Goal: Transaction & Acquisition: Purchase product/service

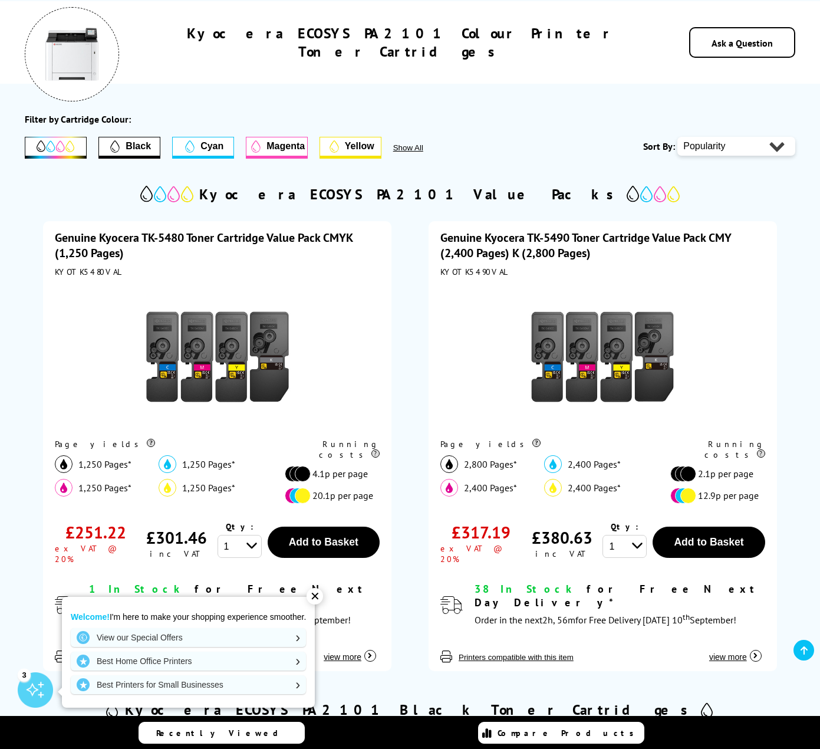
scroll to position [177, 0]
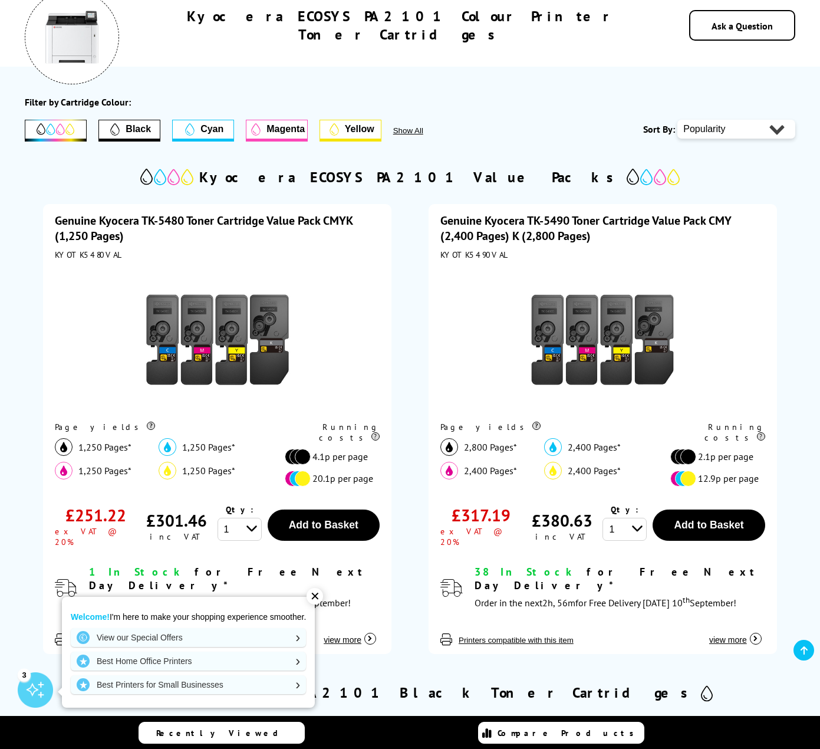
click at [323, 591] on div "✕" at bounding box center [315, 596] width 17 height 17
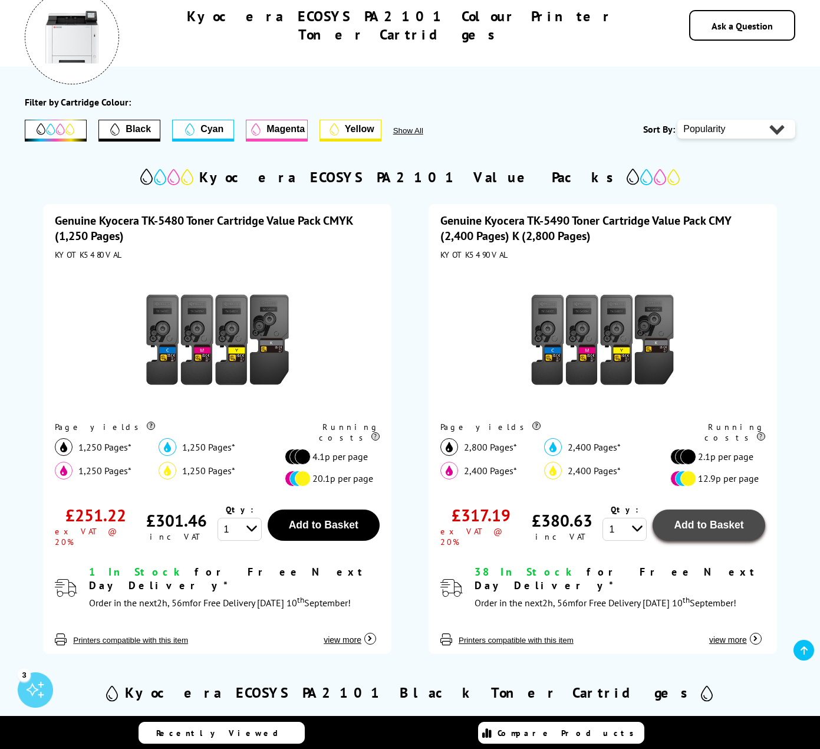
click at [673, 514] on button "Add to Basket" at bounding box center [709, 524] width 112 height 31
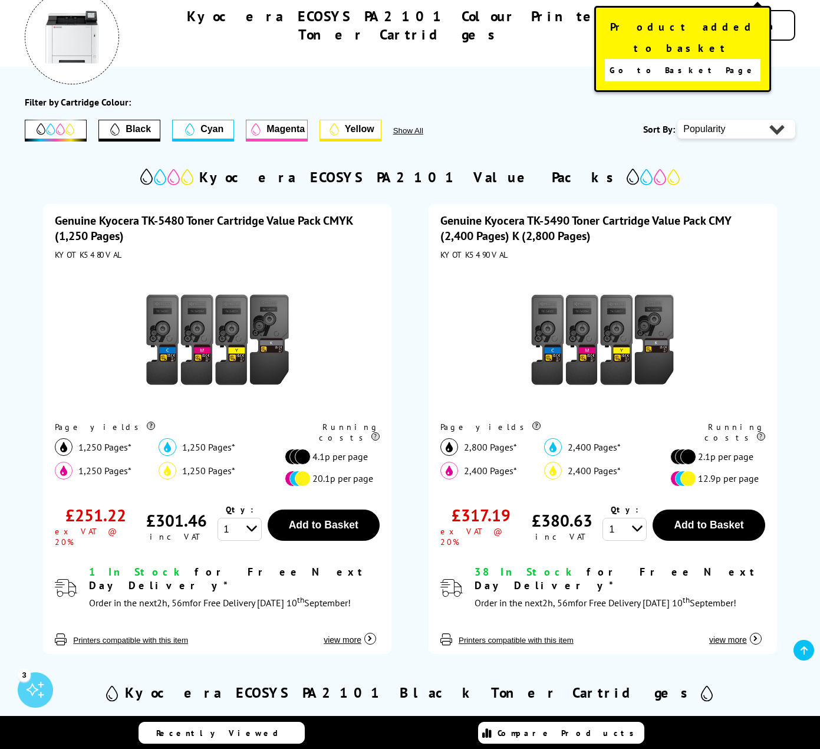
click at [655, 62] on span "Go to Basket Page" at bounding box center [683, 70] width 147 height 17
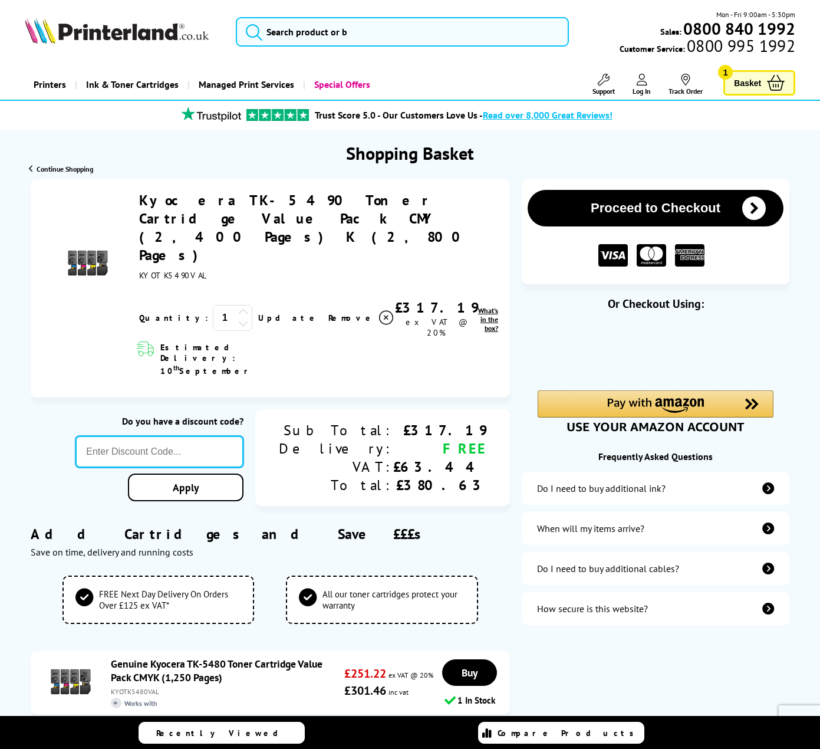
paste input "5FOR50"
type input "5FOR50"
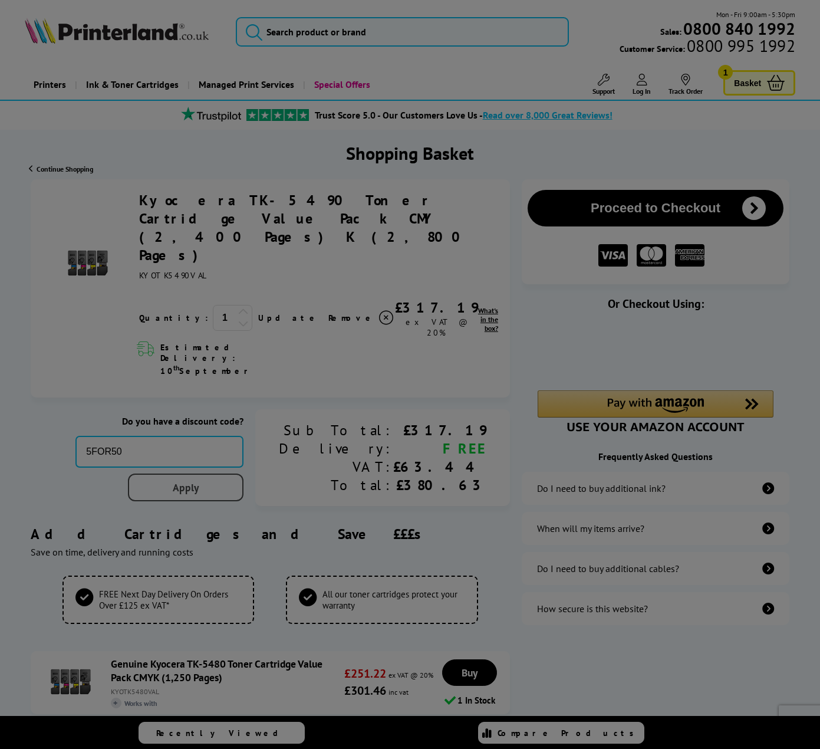
click at [254, 424] on div "Proceed to Checkout Shopping Basket 1 Update +" at bounding box center [410, 760] width 820 height 1162
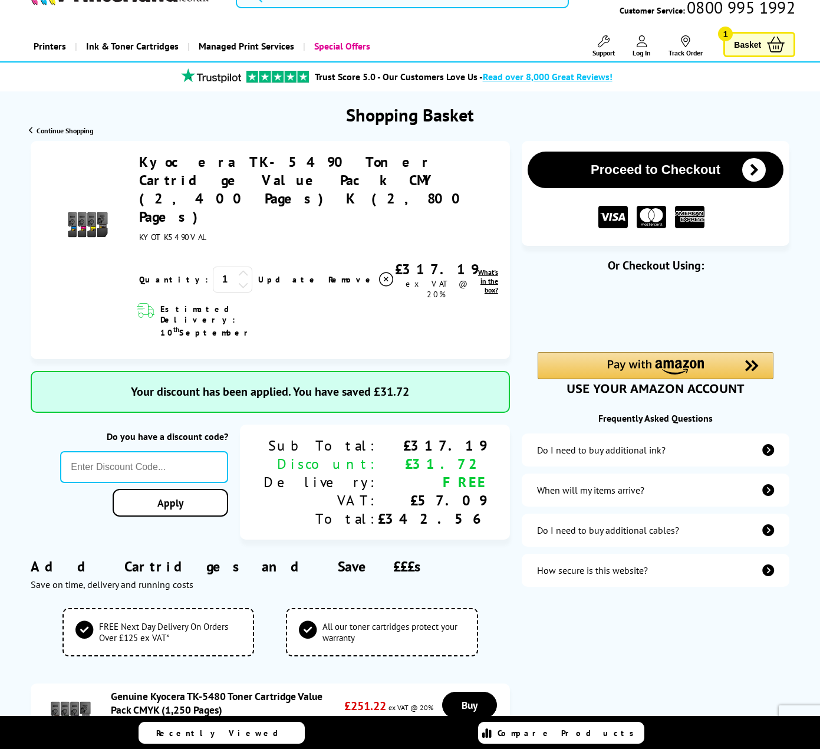
scroll to position [59, 0]
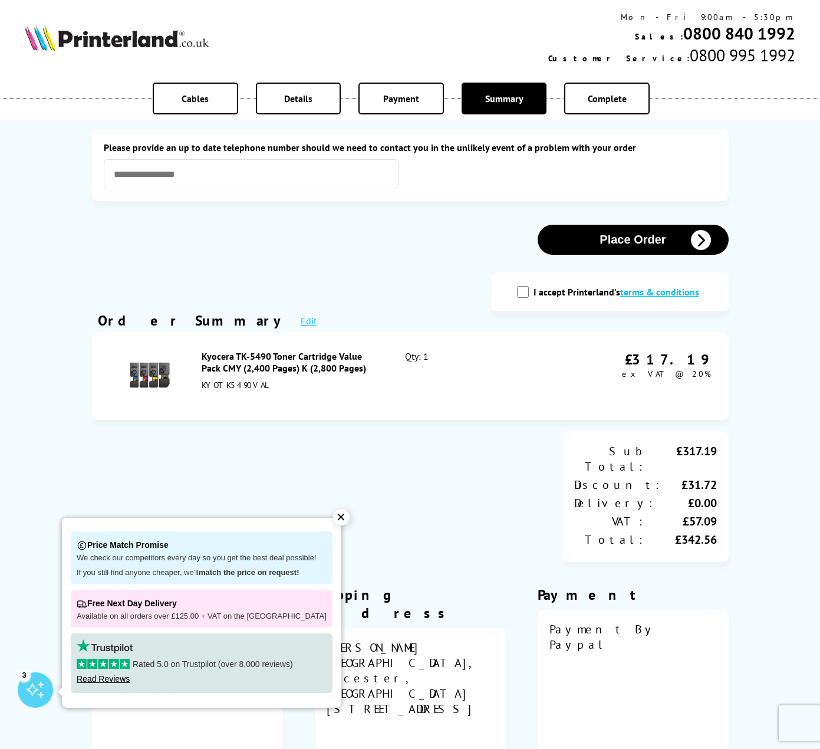
click at [333, 513] on div "✕" at bounding box center [341, 517] width 17 height 17
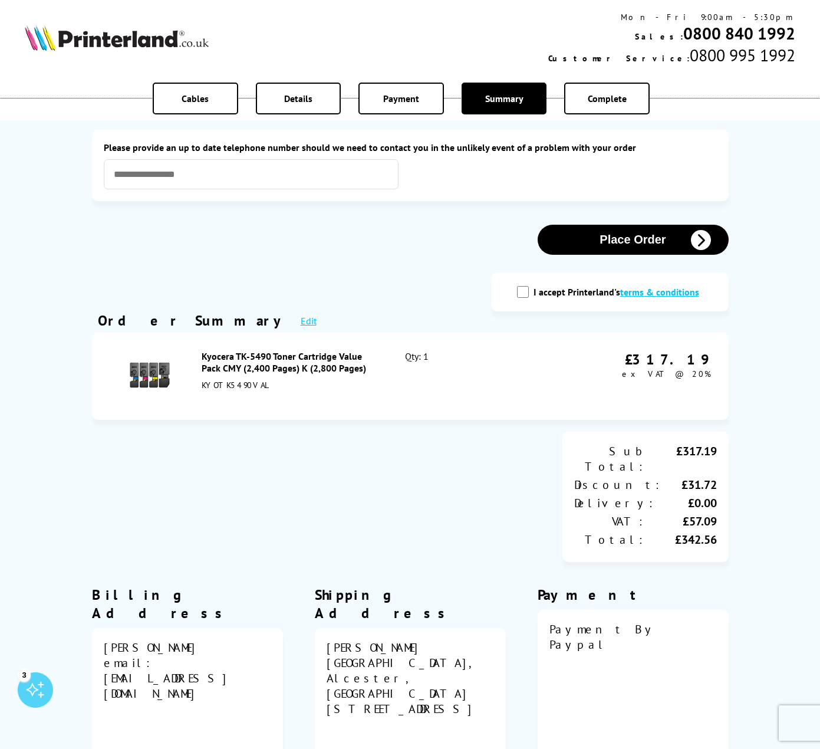
click at [523, 298] on input "I accept Printerland's terms & conditions" at bounding box center [523, 292] width 12 height 12
checkbox input "true"
click at [590, 246] on button "Place Order" at bounding box center [633, 240] width 191 height 30
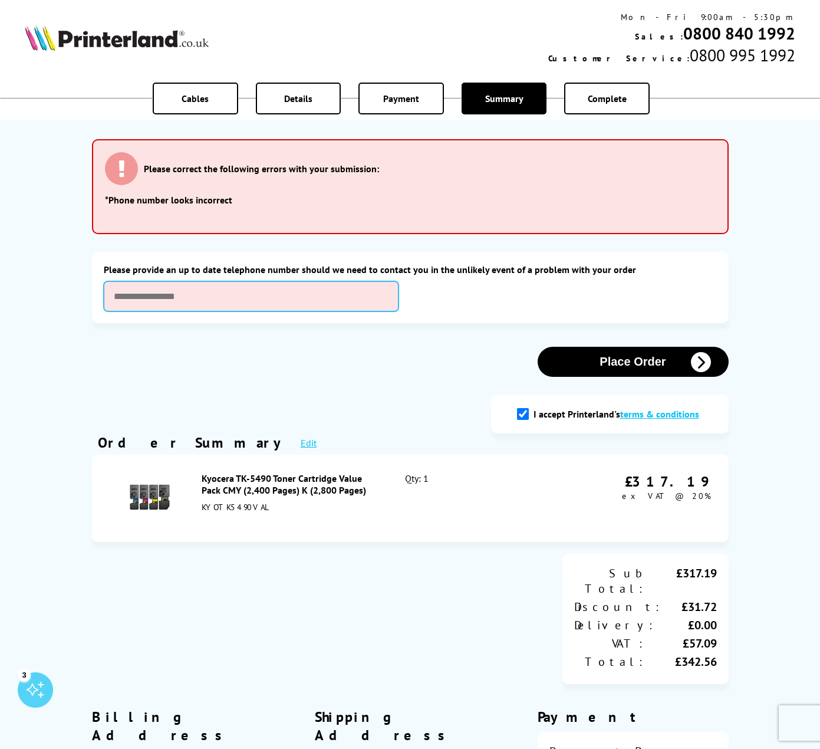
click at [301, 285] on input "text" at bounding box center [251, 296] width 295 height 30
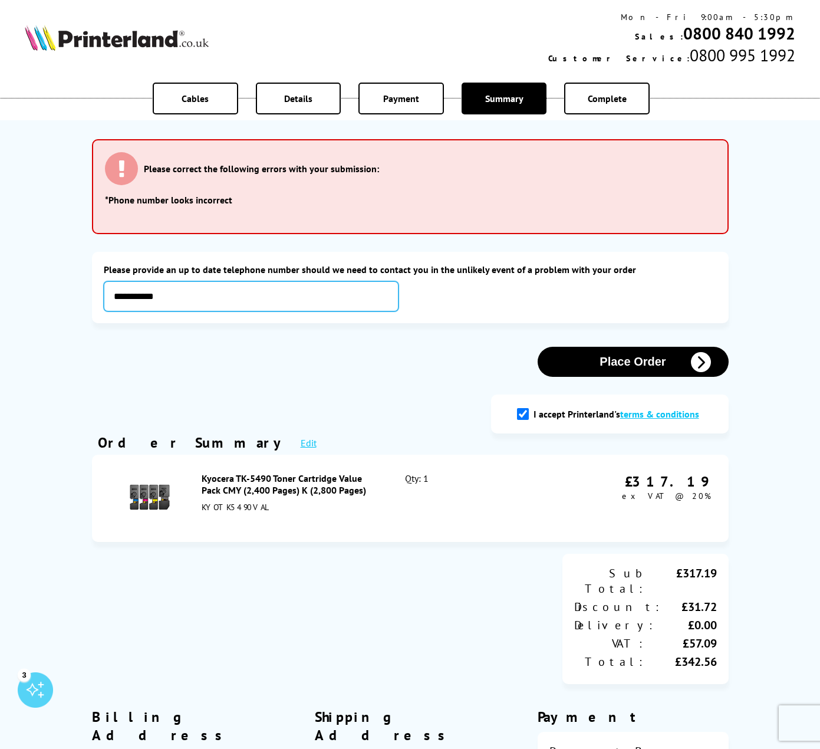
type input "**********"
click at [575, 361] on button "Place Order" at bounding box center [633, 362] width 191 height 30
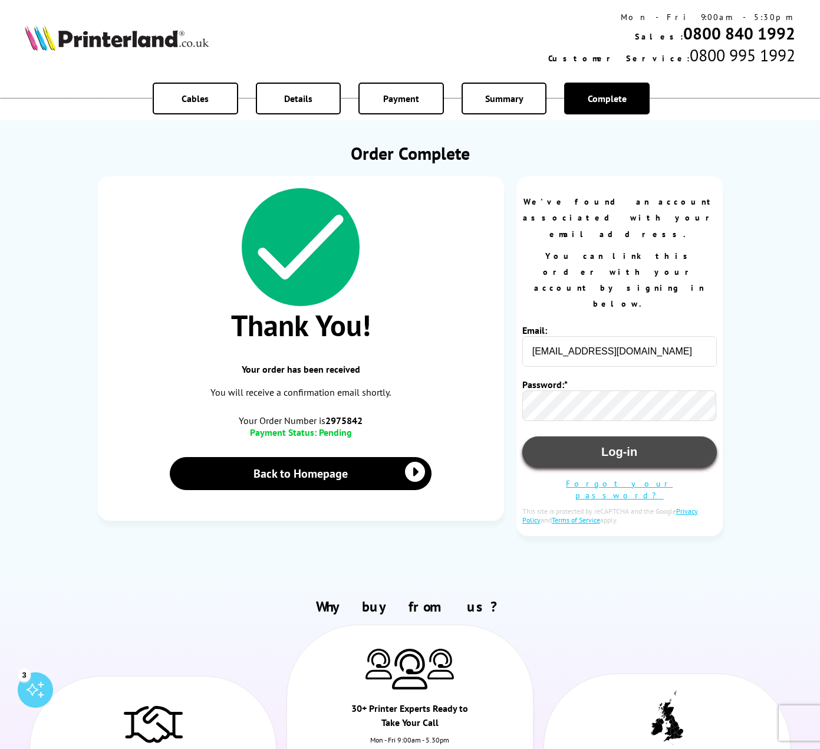
click at [613, 436] on button "Log-in" at bounding box center [619, 451] width 195 height 31
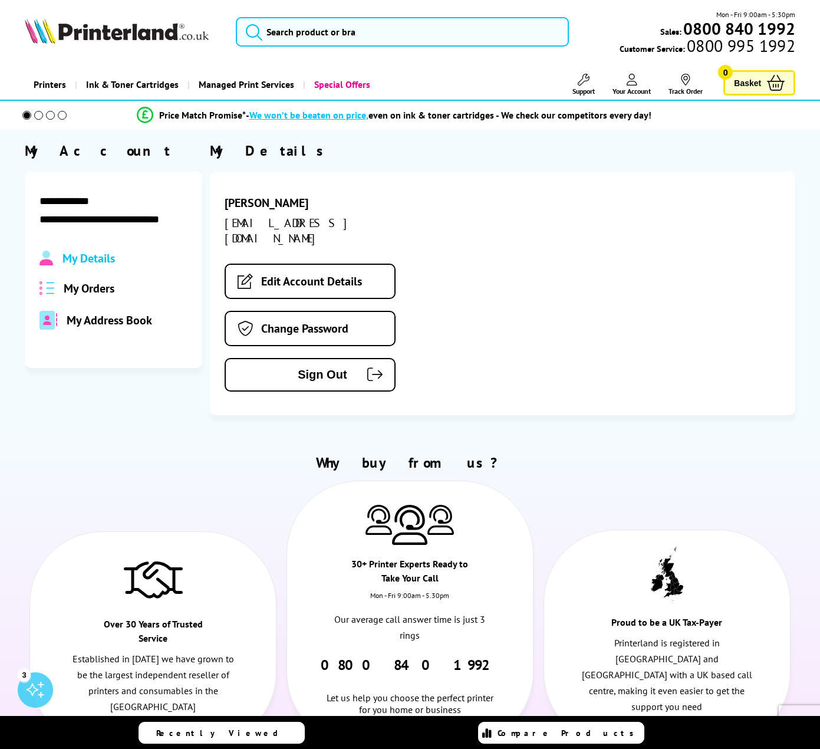
click at [97, 288] on span "My Orders" at bounding box center [89, 288] width 51 height 15
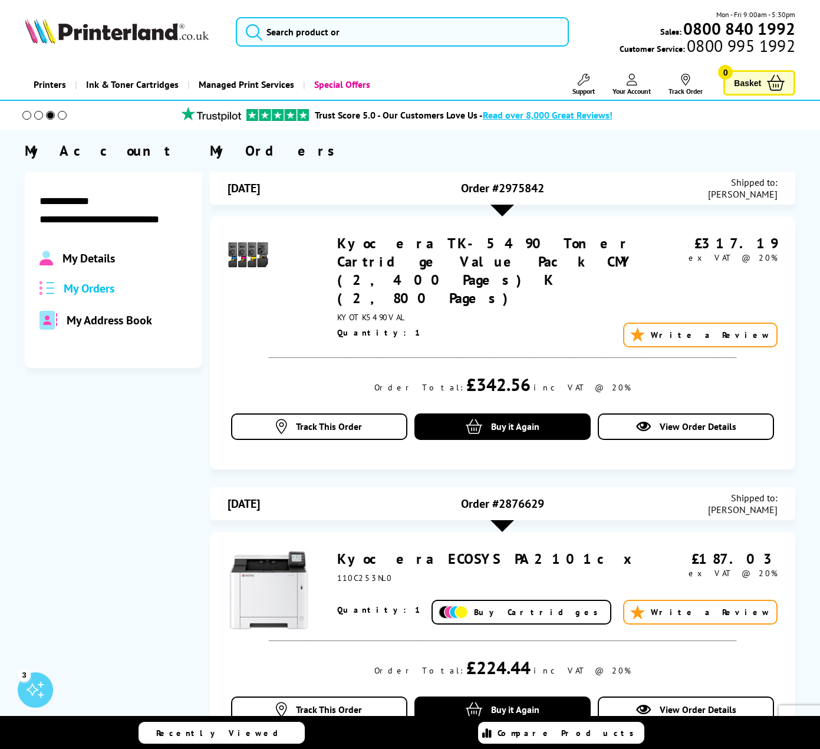
click at [361, 549] on link "Kyocera ECOSYS PA2101cx" at bounding box center [488, 558] width 302 height 18
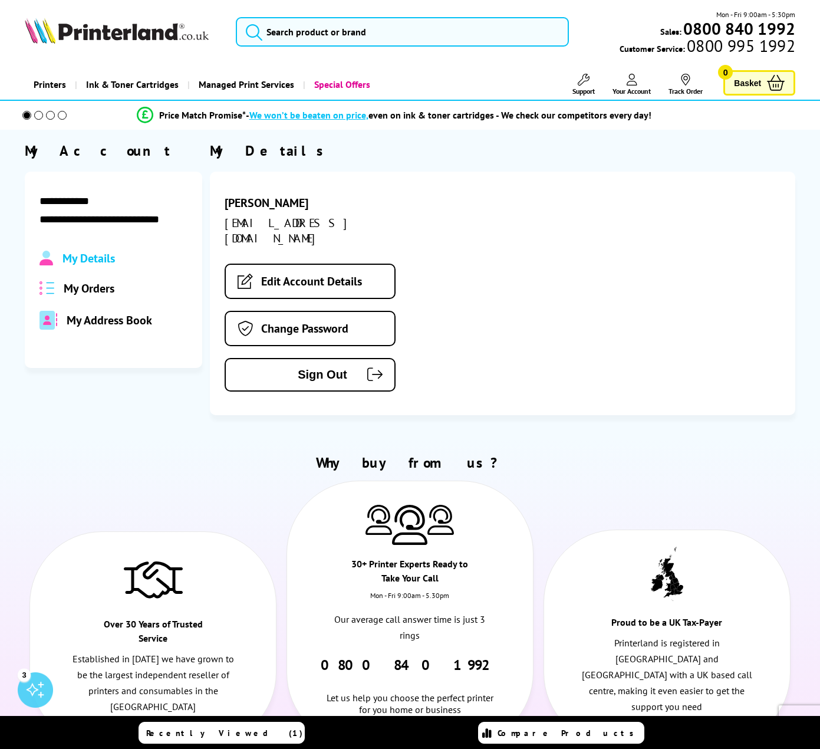
click at [100, 290] on span "My Orders" at bounding box center [89, 288] width 51 height 15
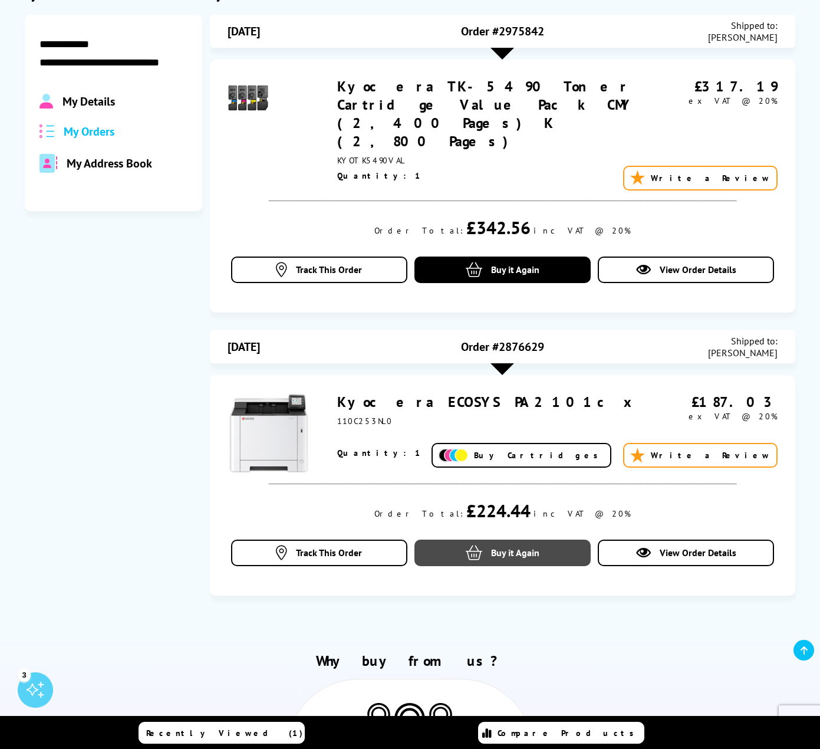
scroll to position [295, 0]
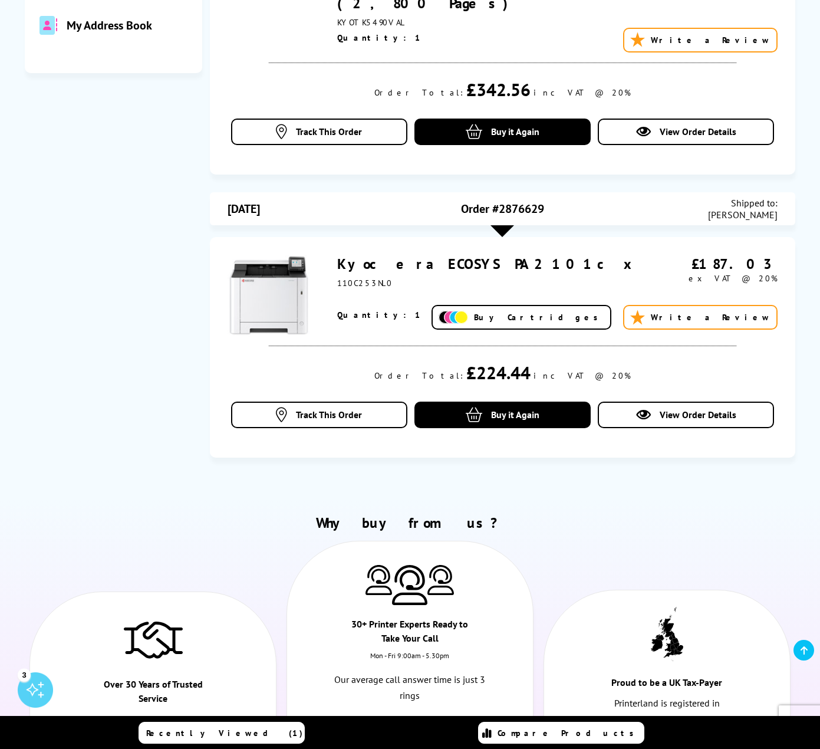
click at [401, 255] on link "Kyocera ECOSYS PA2101cx" at bounding box center [488, 264] width 302 height 18
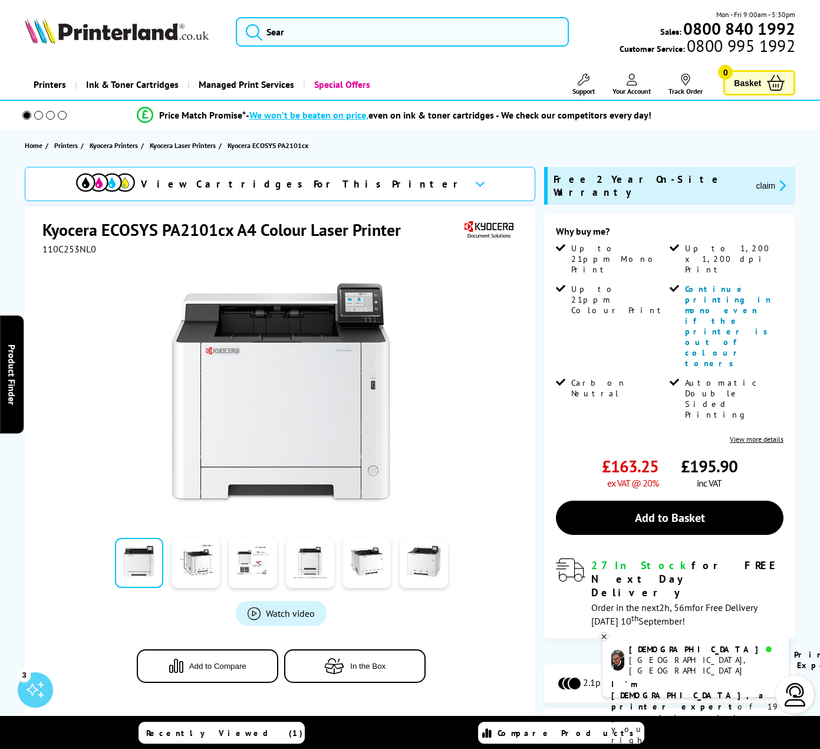
click at [289, 187] on span "View Cartridges For This Printer" at bounding box center [303, 183] width 324 height 13
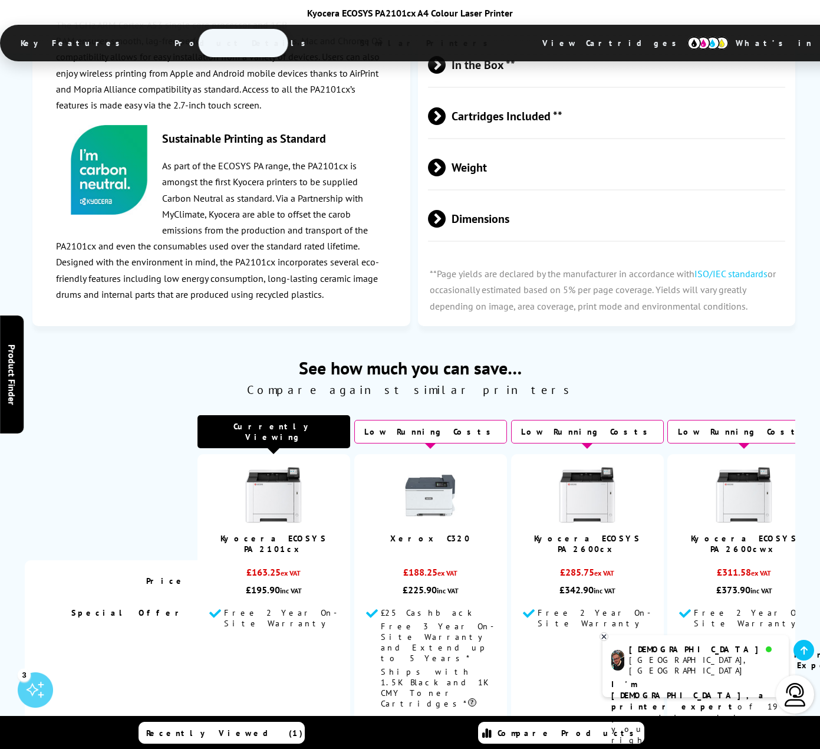
scroll to position [2527, 0]
